Goal: Task Accomplishment & Management: Use online tool/utility

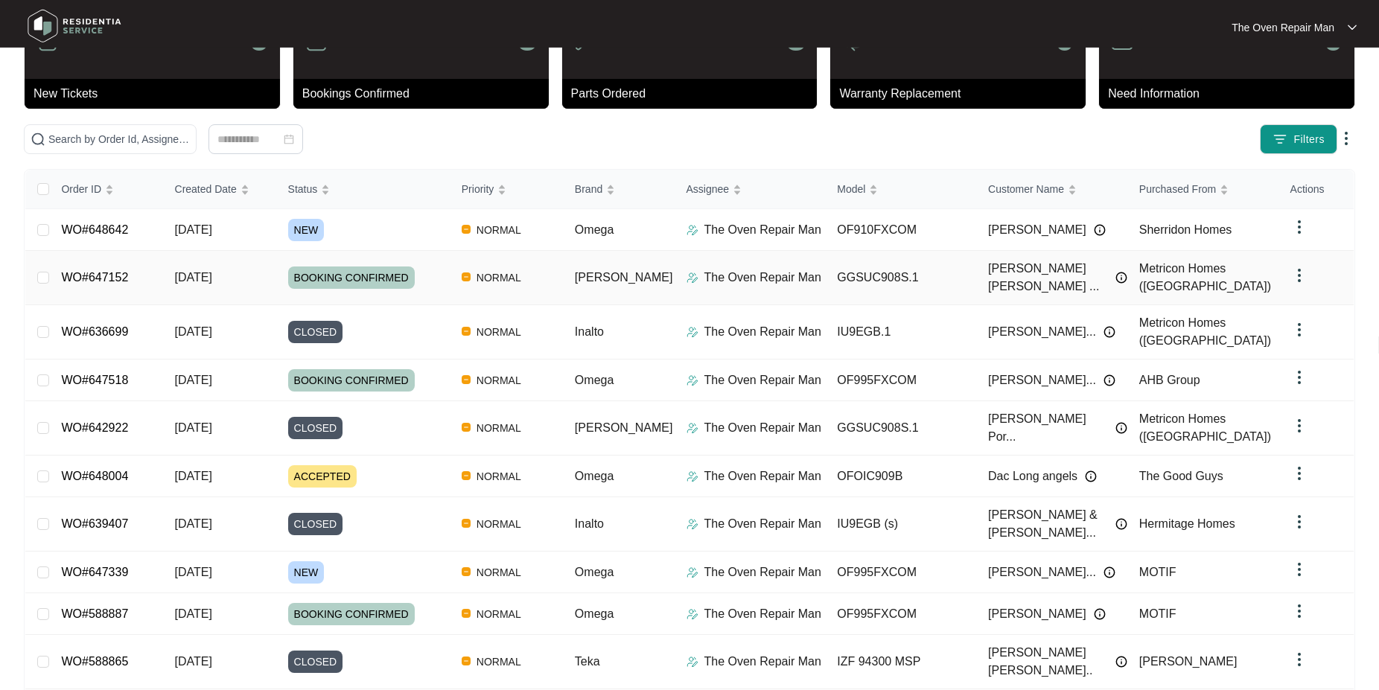
scroll to position [75, 0]
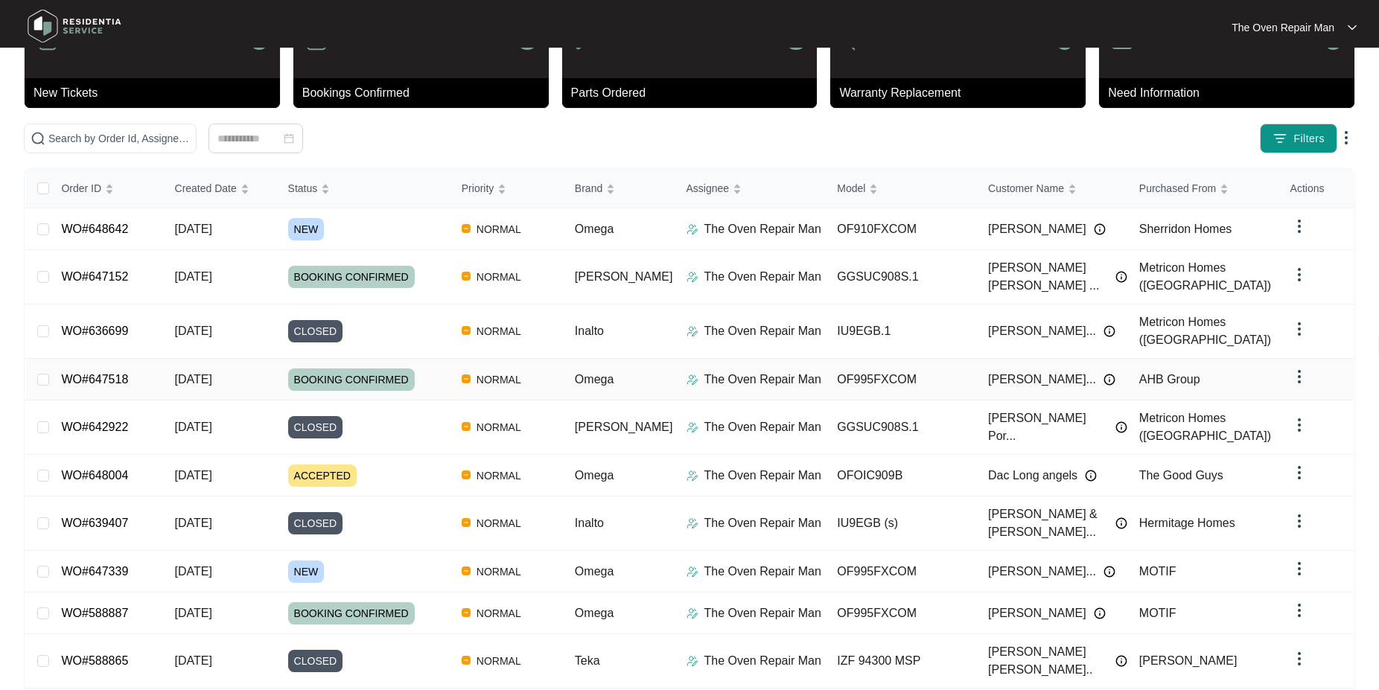
click at [100, 373] on link "WO#647518" at bounding box center [94, 379] width 67 height 13
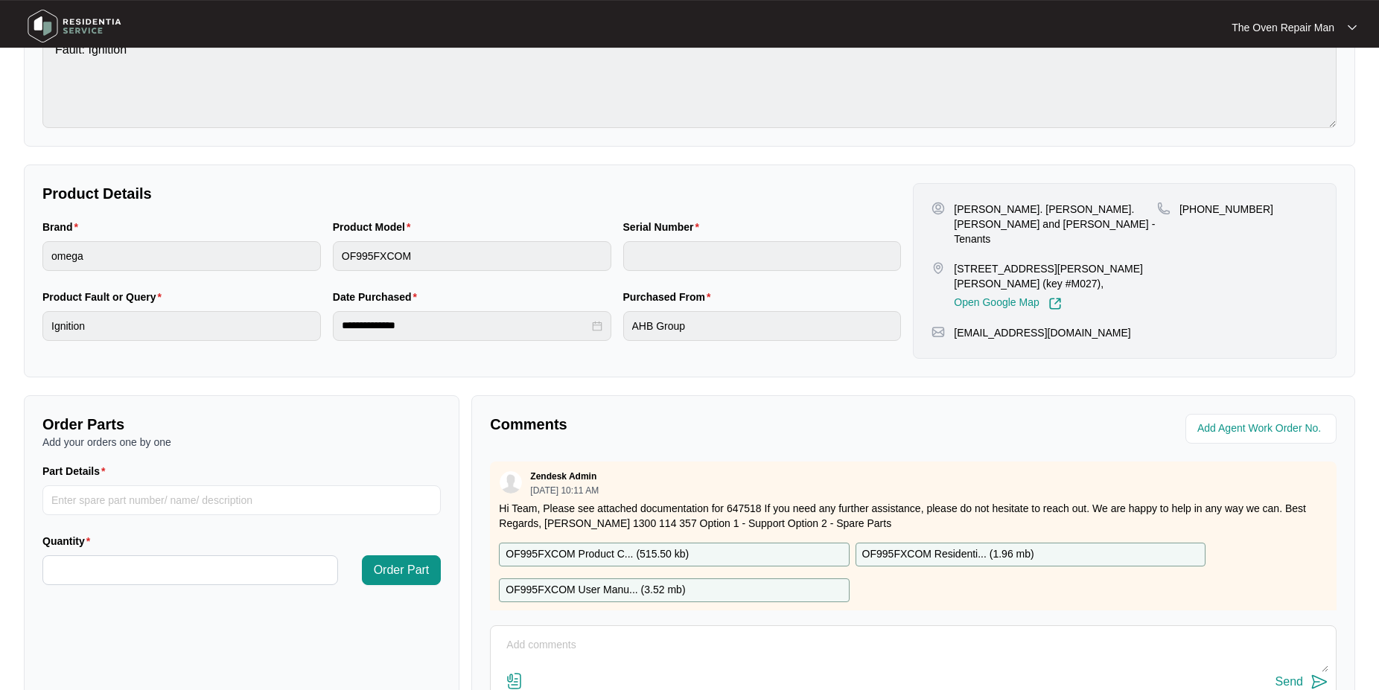
scroll to position [228, 0]
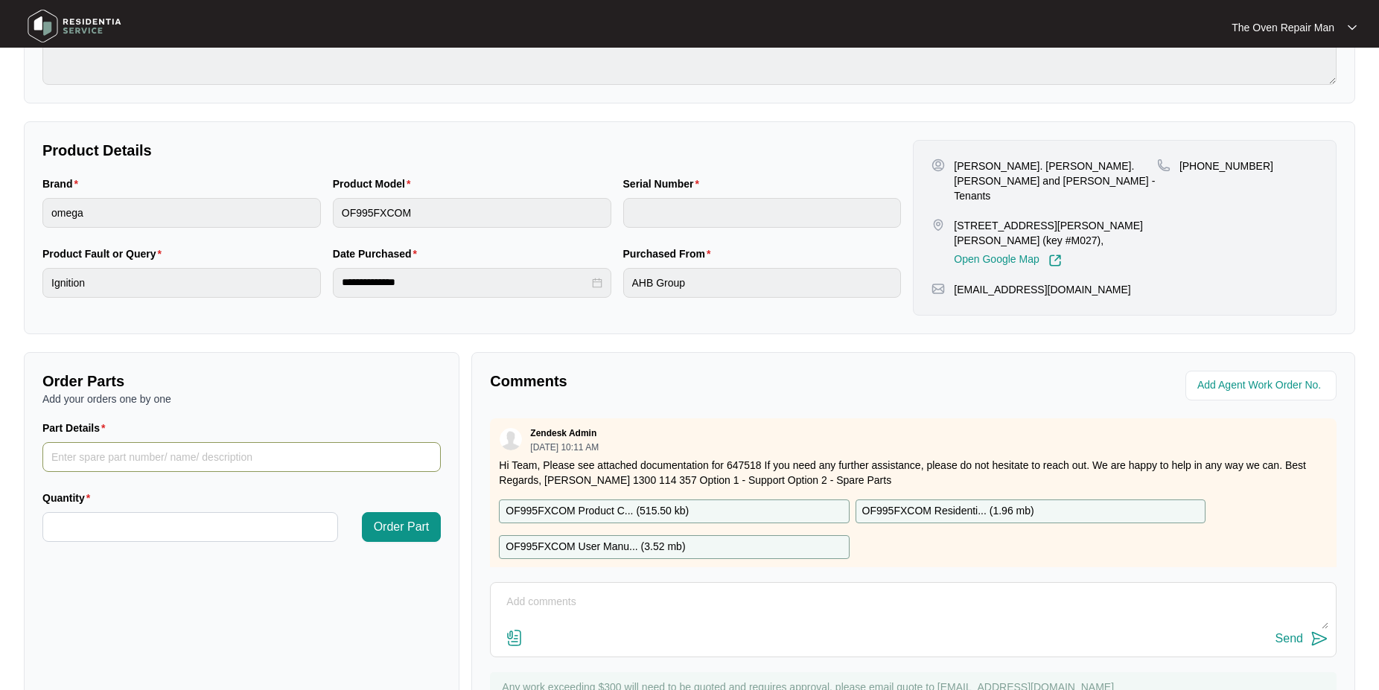
click at [120, 456] on input "Part Details" at bounding box center [241, 457] width 398 height 30
type input "SP18647"
click at [109, 522] on input "Quantity" at bounding box center [190, 527] width 294 height 28
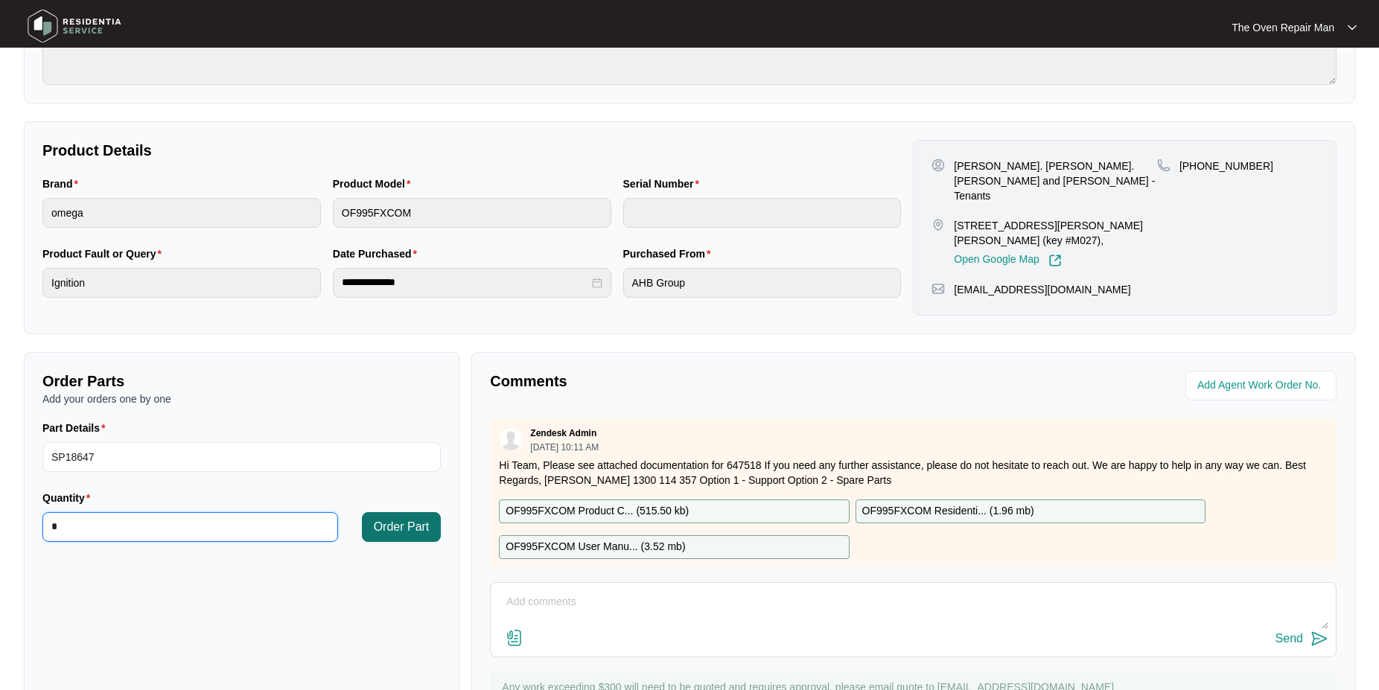
type input "*"
click at [389, 532] on span "Order Part" at bounding box center [402, 527] width 56 height 18
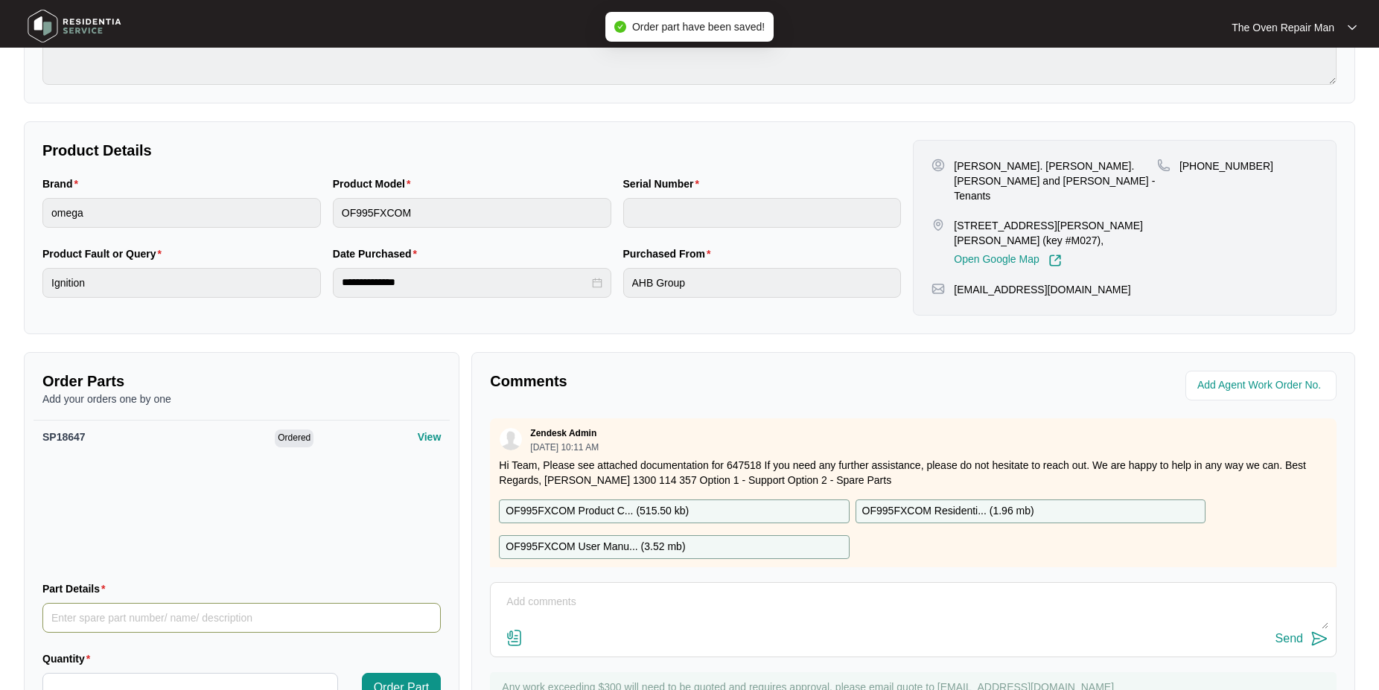
click at [88, 616] on input "Part Details" at bounding box center [241, 618] width 398 height 30
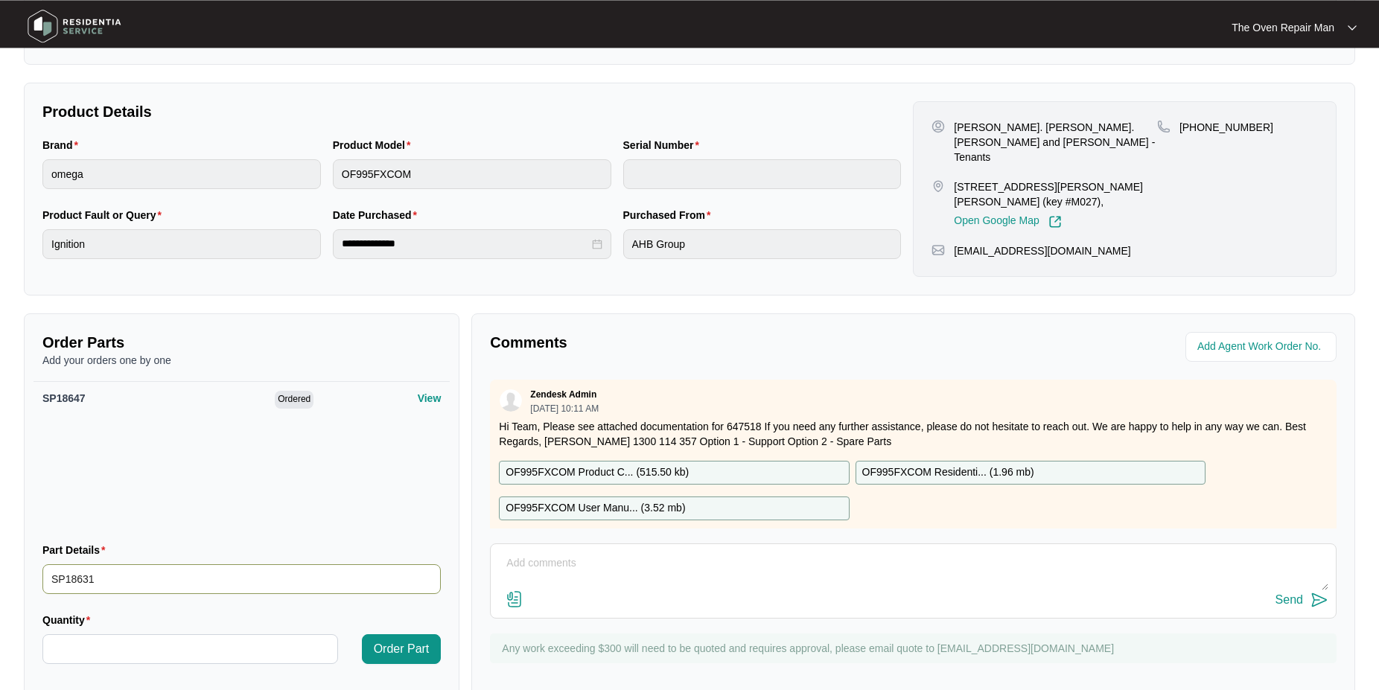
scroll to position [300, 0]
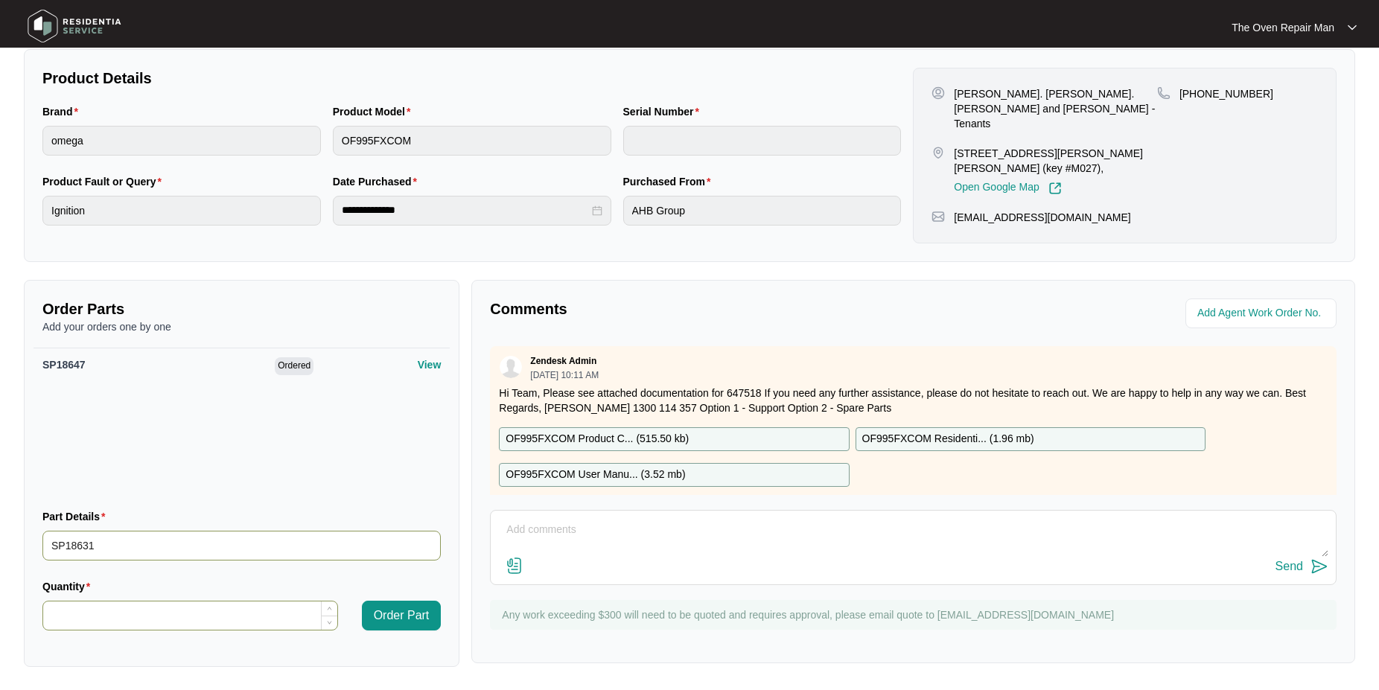
type input "SP18631"
click at [127, 610] on input "Quantity" at bounding box center [190, 616] width 294 height 28
type input "*"
click at [377, 611] on span "Order Part" at bounding box center [402, 616] width 56 height 18
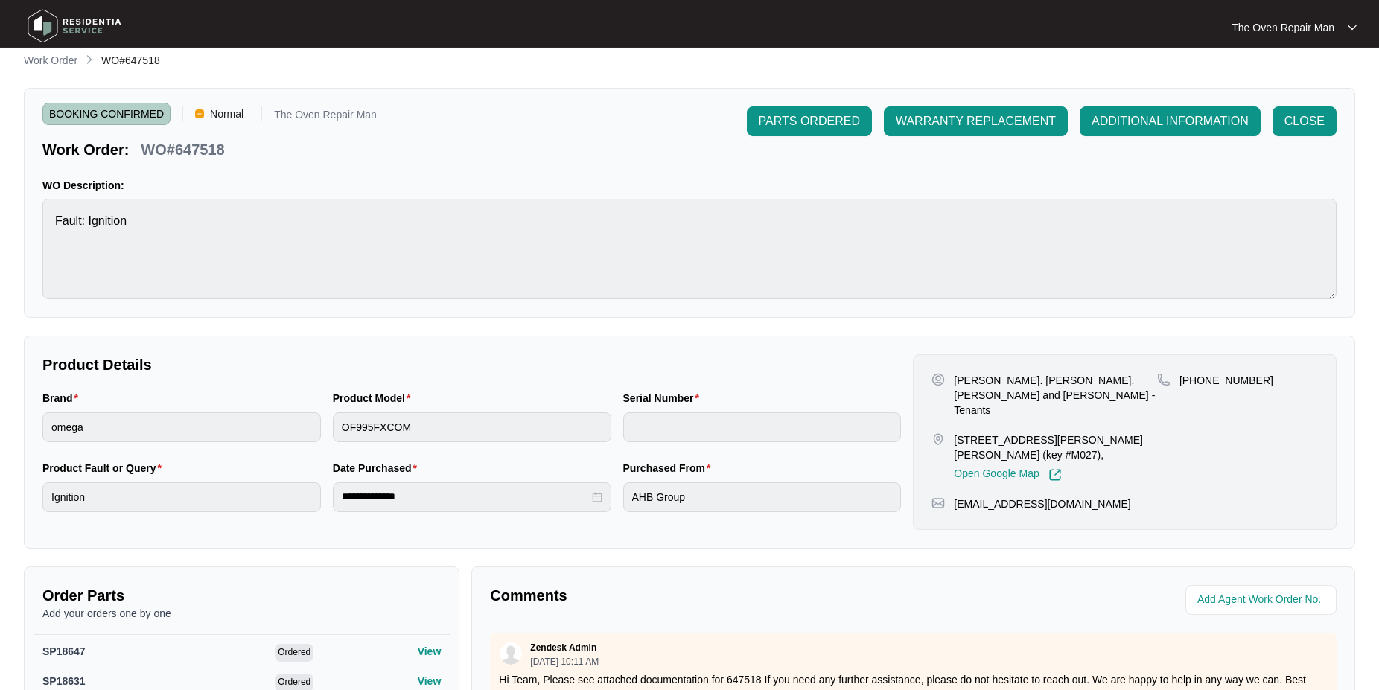
scroll to position [0, 0]
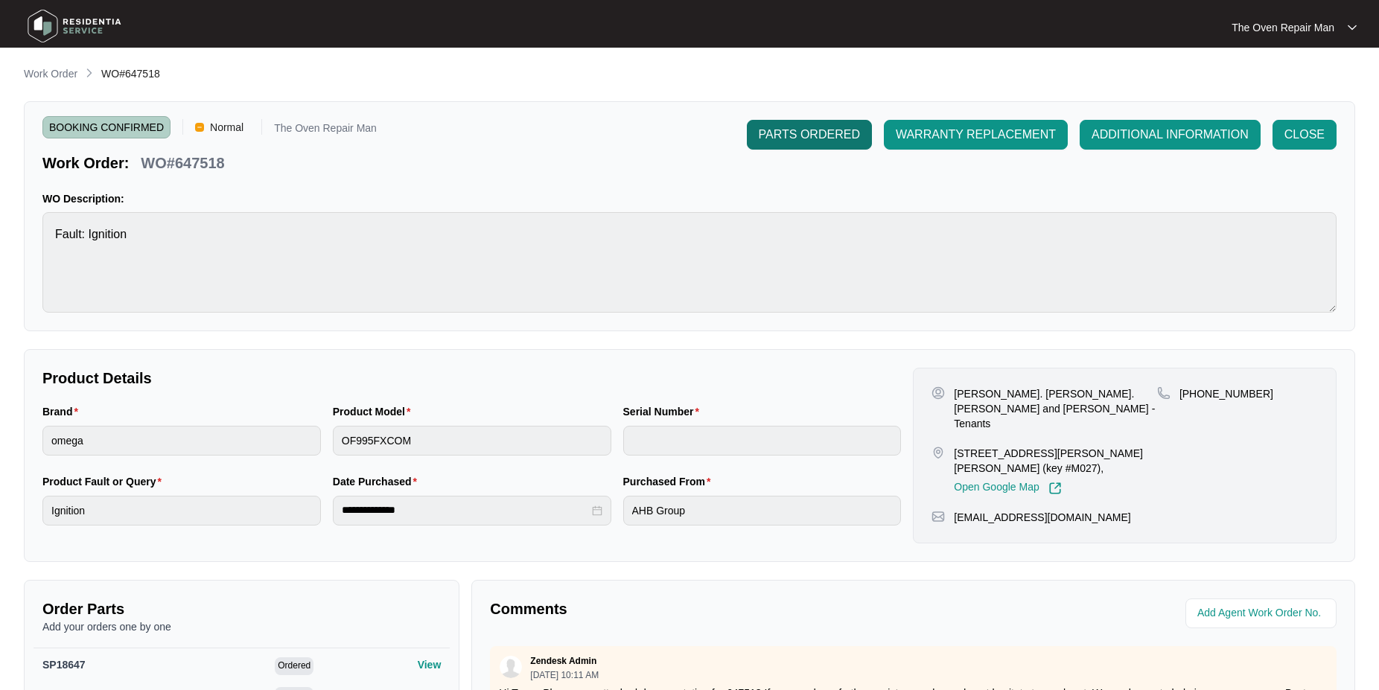
click at [816, 139] on span "PARTS ORDERED" at bounding box center [809, 135] width 101 height 18
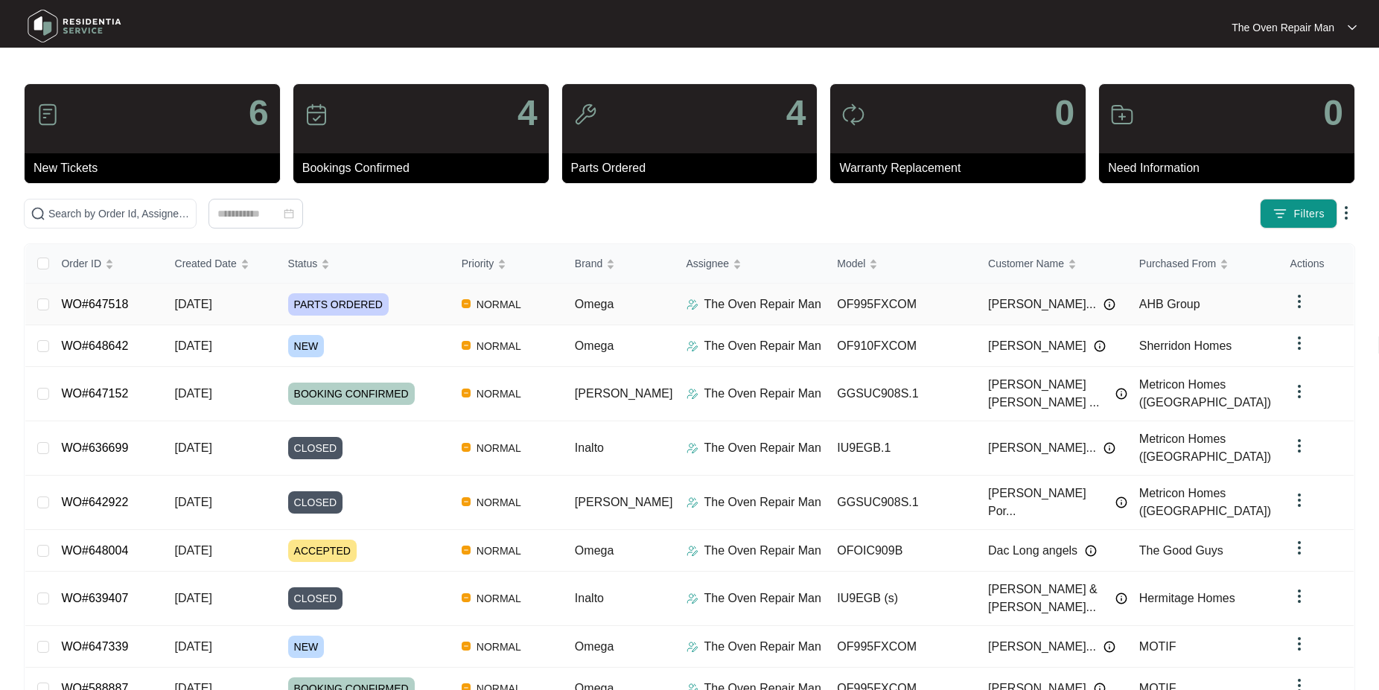
click at [89, 305] on link "WO#647518" at bounding box center [94, 304] width 67 height 13
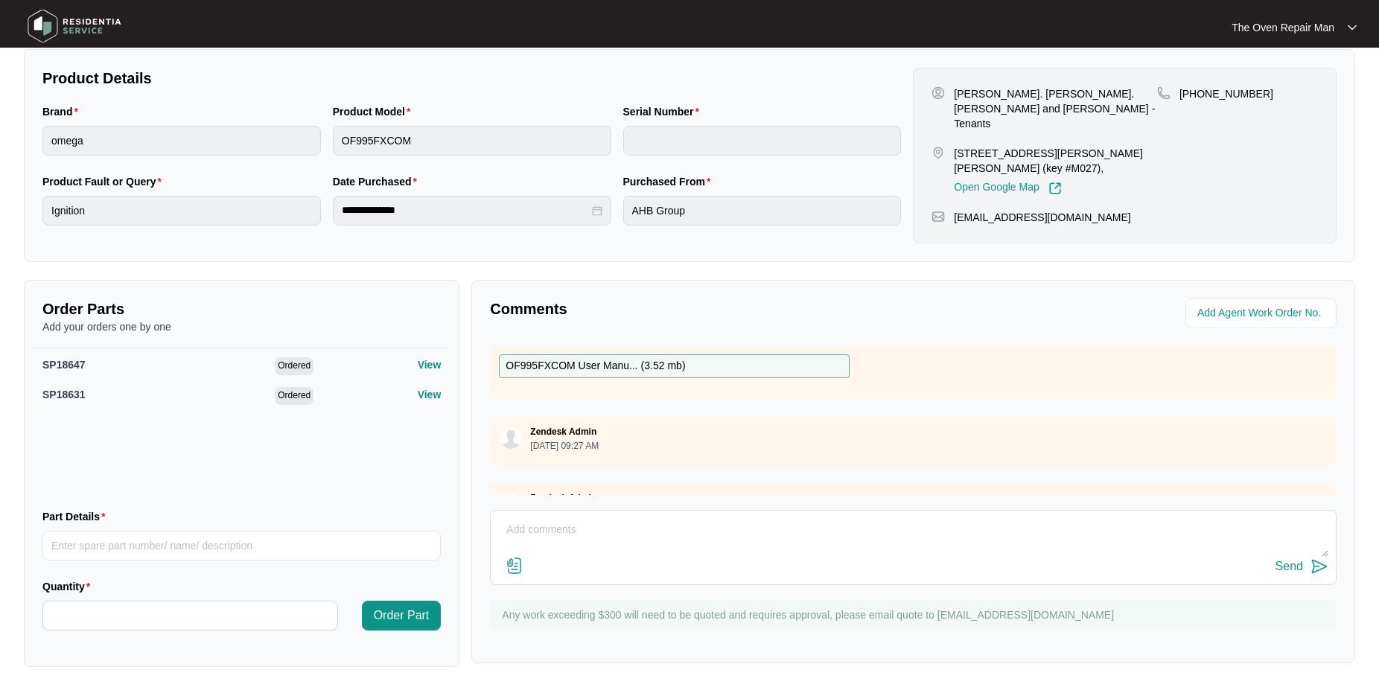
scroll to position [170, 0]
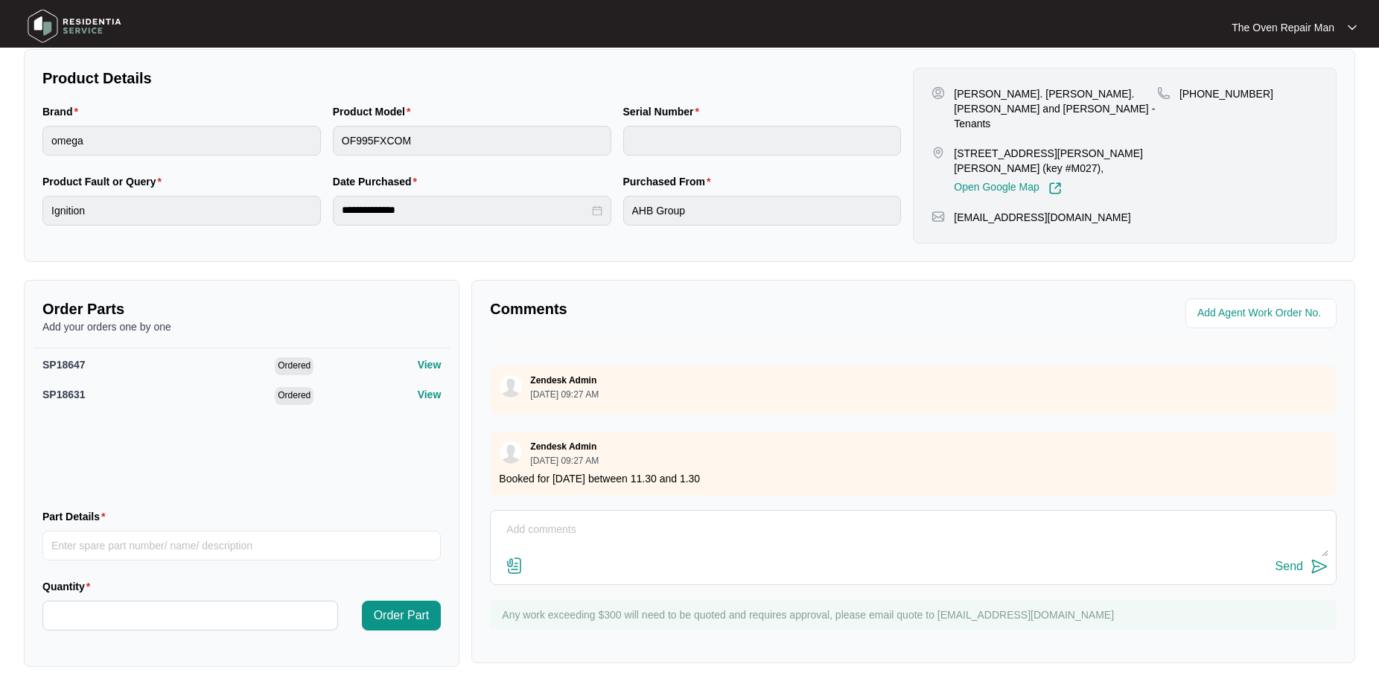
click at [560, 538] on textarea at bounding box center [913, 537] width 830 height 39
type textarea "p"
click at [694, 543] on textarea "PO 12573A Address [STREET_ADDRESS] ( close 2.30pm Fridays" at bounding box center [913, 537] width 830 height 39
click at [901, 542] on textarea "PO 12573A Address [STREET_ADDRESS] ( close 2.30pm Fridays" at bounding box center [913, 537] width 830 height 39
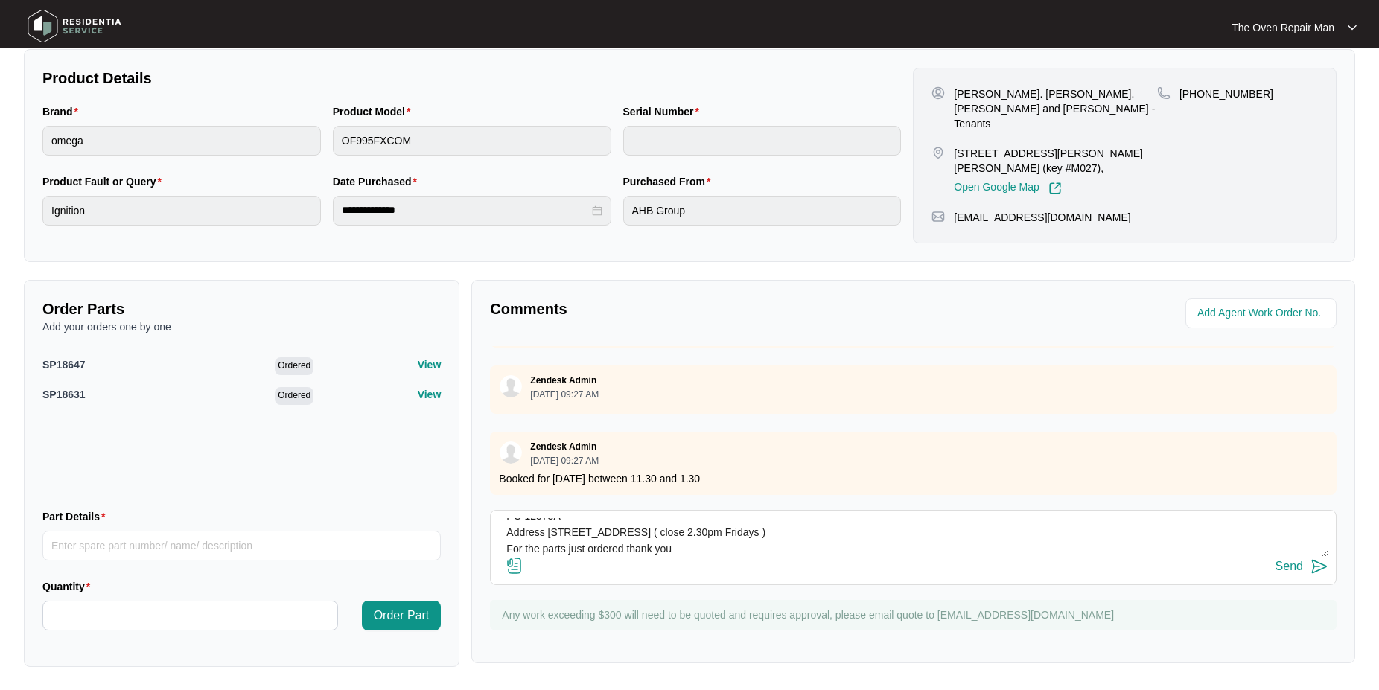
type textarea "PO 12573A Address [STREET_ADDRESS] ( close 2.30pm Fridays ) For the parts just …"
click at [1318, 563] on img at bounding box center [1319, 567] width 18 height 18
